Goal: Find specific page/section: Find specific page/section

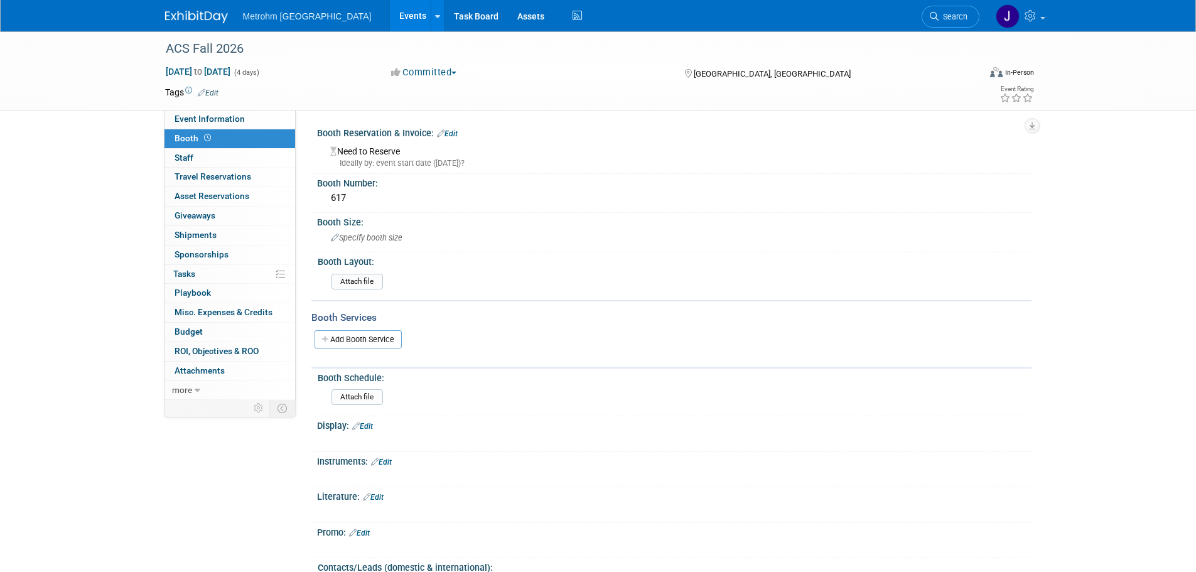
click at [190, 18] on img at bounding box center [196, 17] width 63 height 13
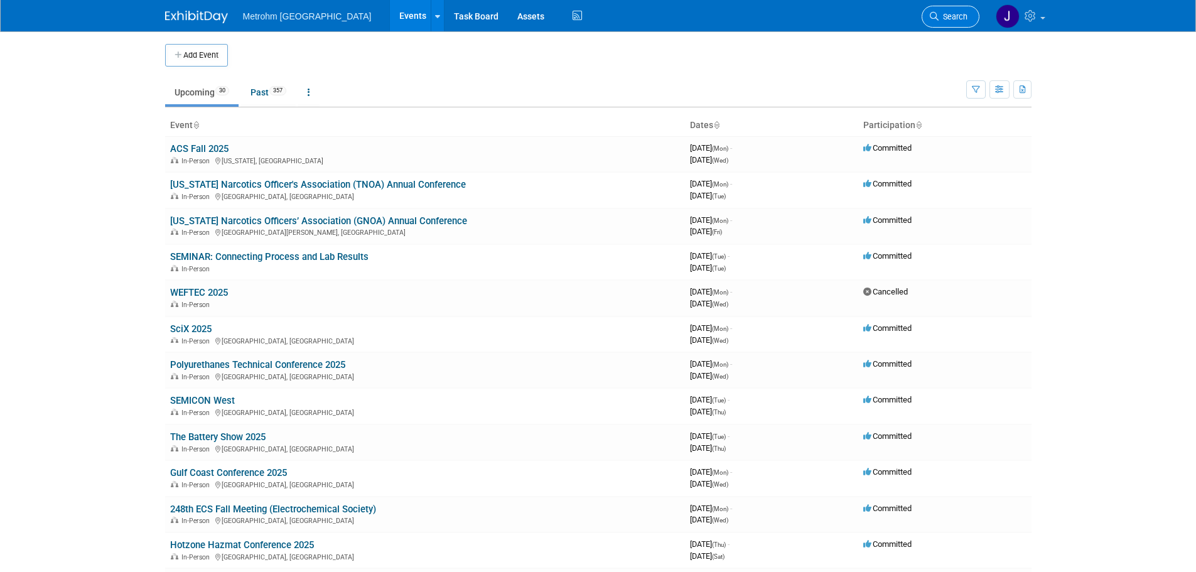
click at [943, 13] on span "Search" at bounding box center [953, 16] width 29 height 9
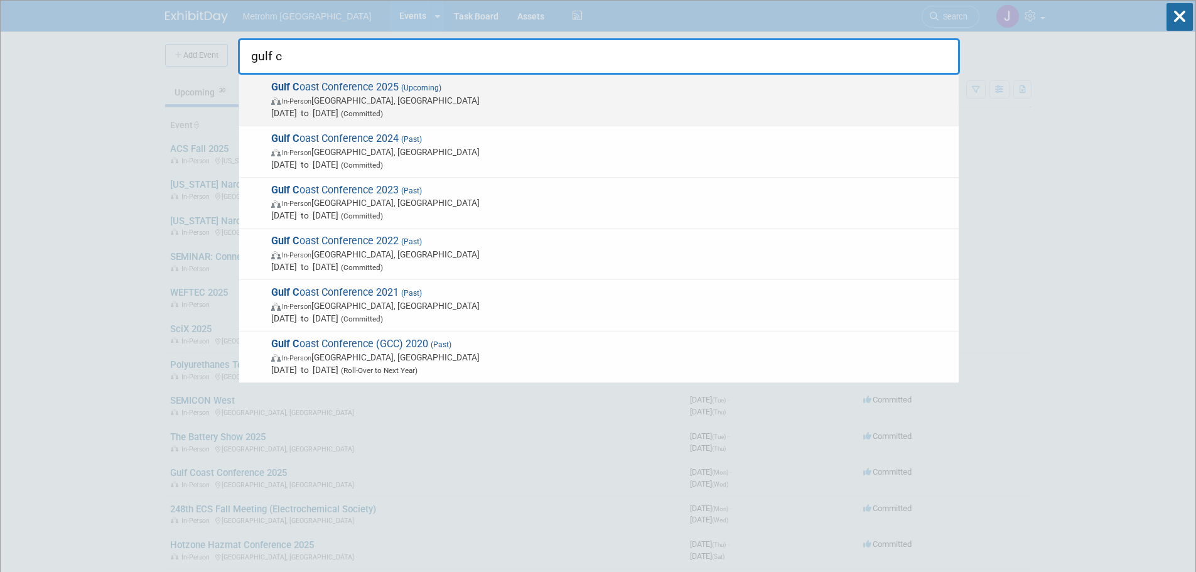
type input "gulf c"
click at [612, 92] on span "Gulf C oast Conference 2025 (Upcoming) In-Person Galveston, TX Oct 13, 2025 to …" at bounding box center [610, 100] width 685 height 38
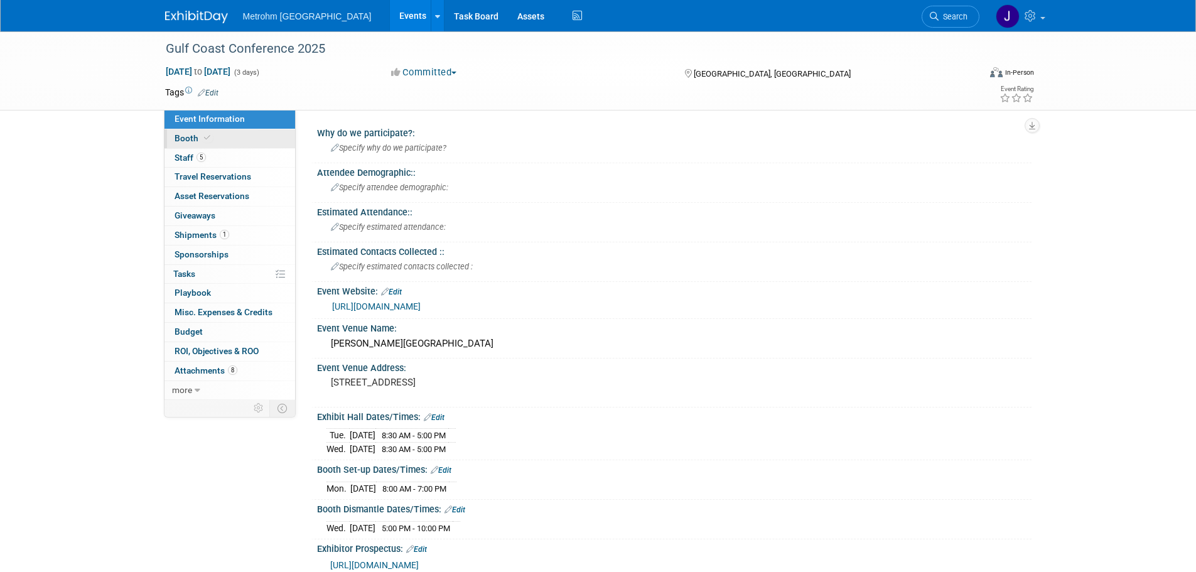
click at [198, 139] on span "Booth" at bounding box center [194, 138] width 38 height 10
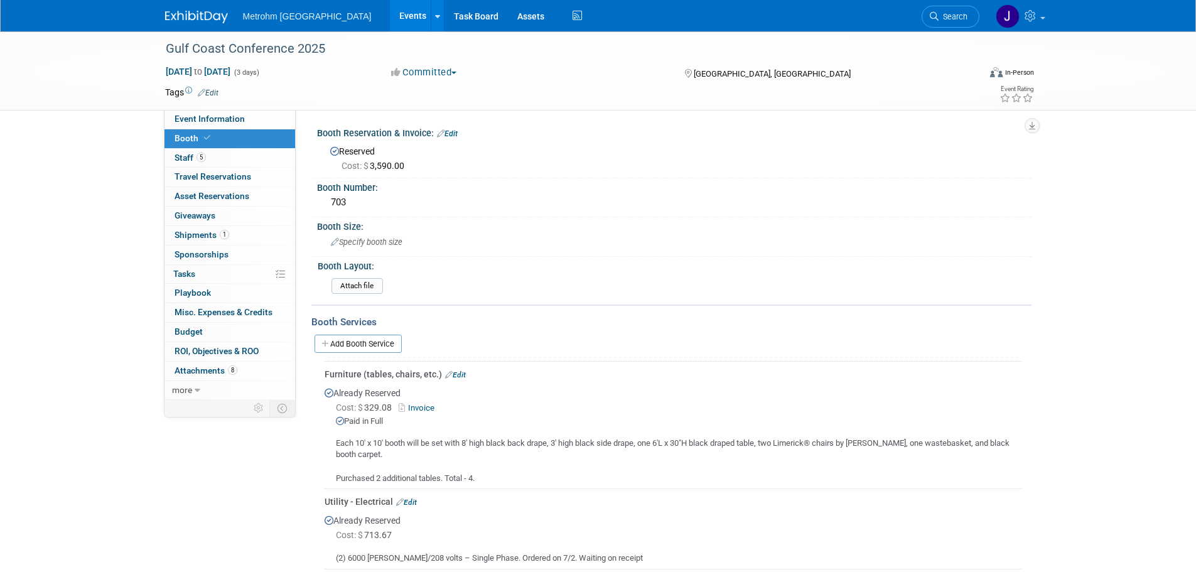
click at [171, 25] on div "Metrohm USA Events Add Event Bulk Upload Events Shareable Event Boards Recently…" at bounding box center [598, 15] width 867 height 31
click at [174, 20] on img at bounding box center [196, 17] width 63 height 13
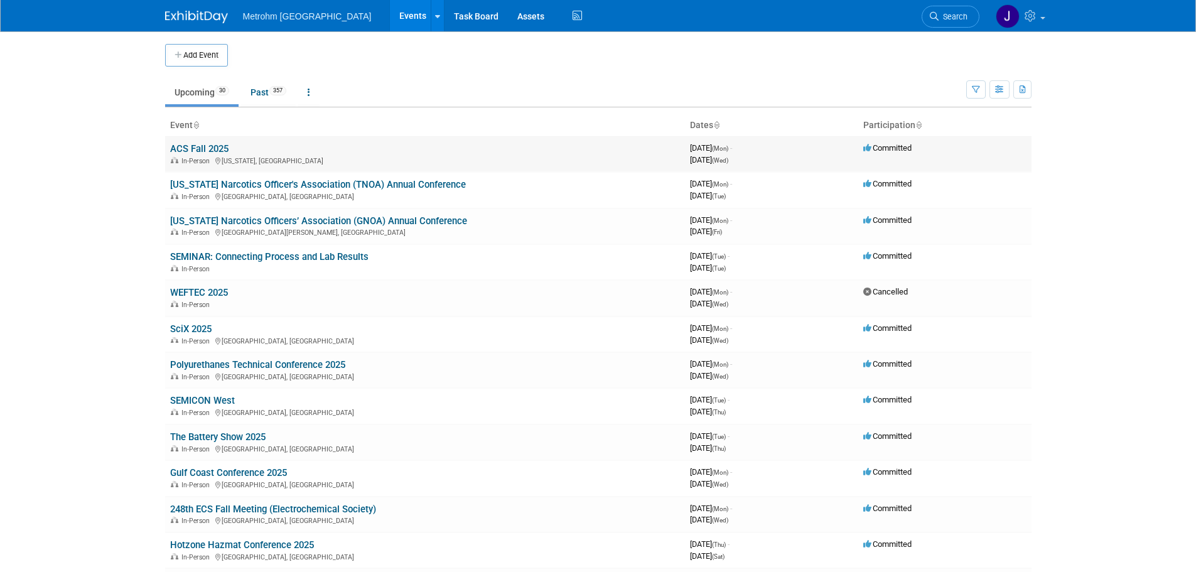
click at [214, 149] on link "ACS Fall 2025" at bounding box center [199, 148] width 58 height 11
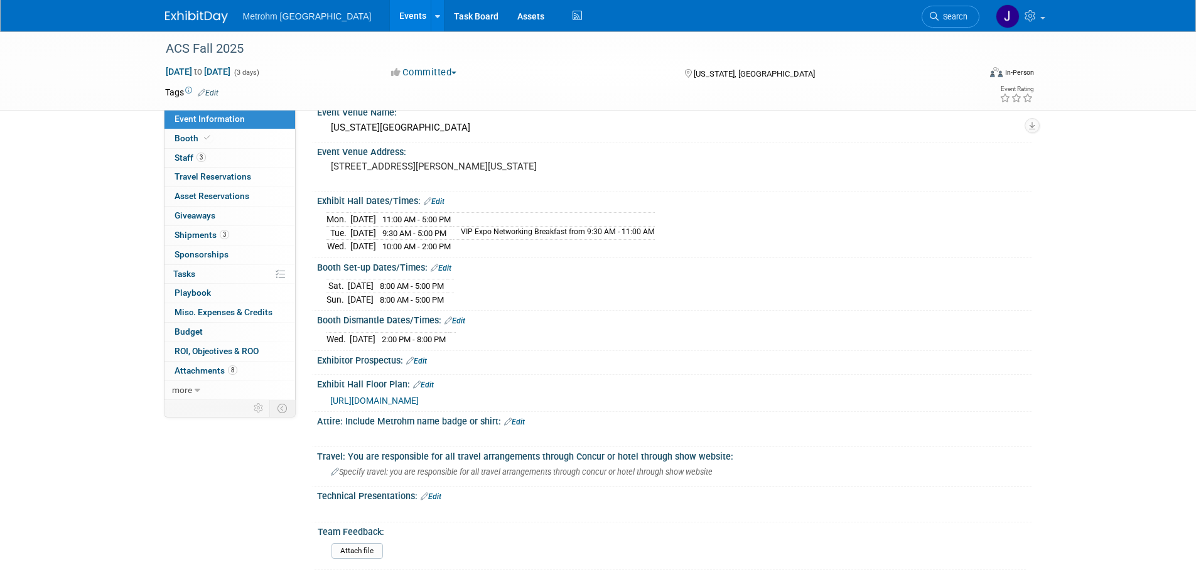
scroll to position [251, 0]
